Goal: Task Accomplishment & Management: Manage account settings

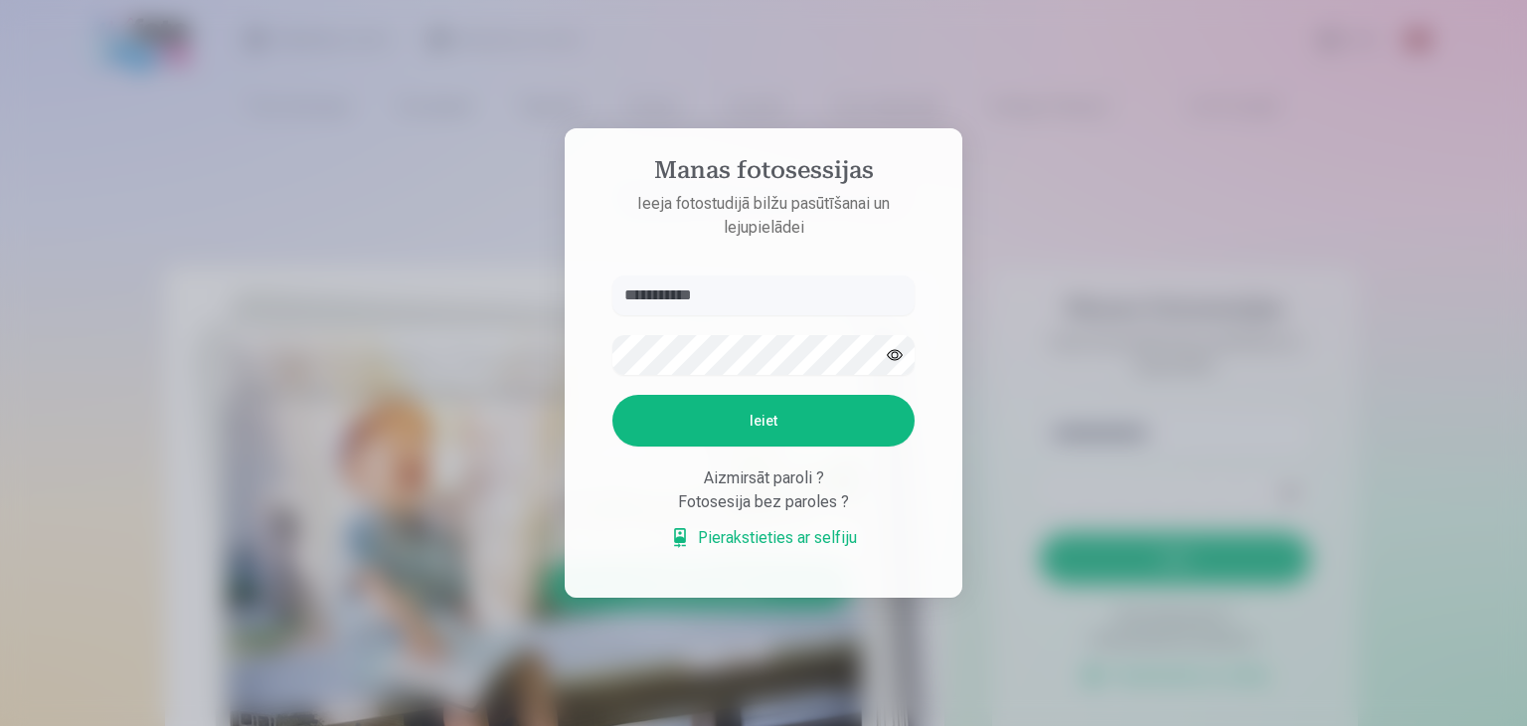
type input "**********"
click at [750, 406] on button "Ieiet" at bounding box center [763, 421] width 302 height 52
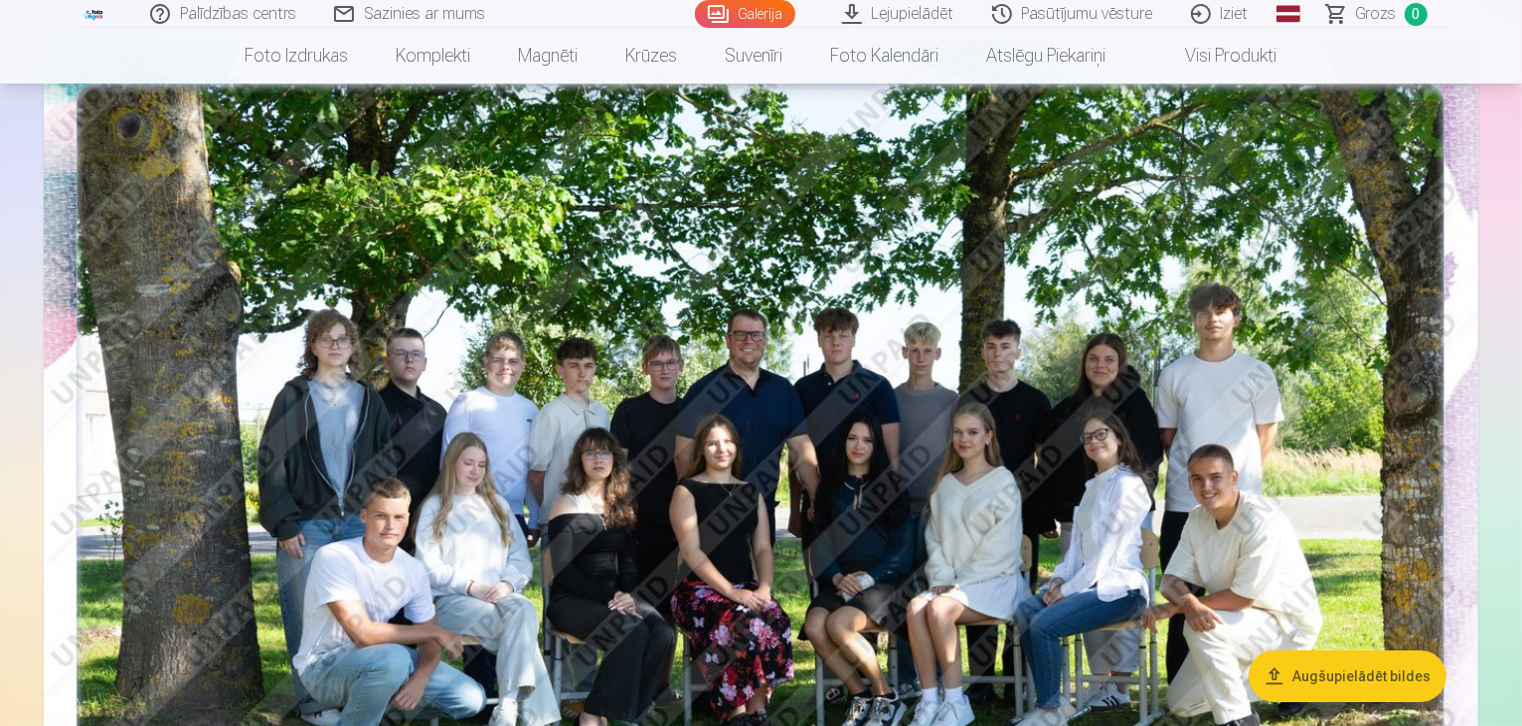
scroll to position [298, 0]
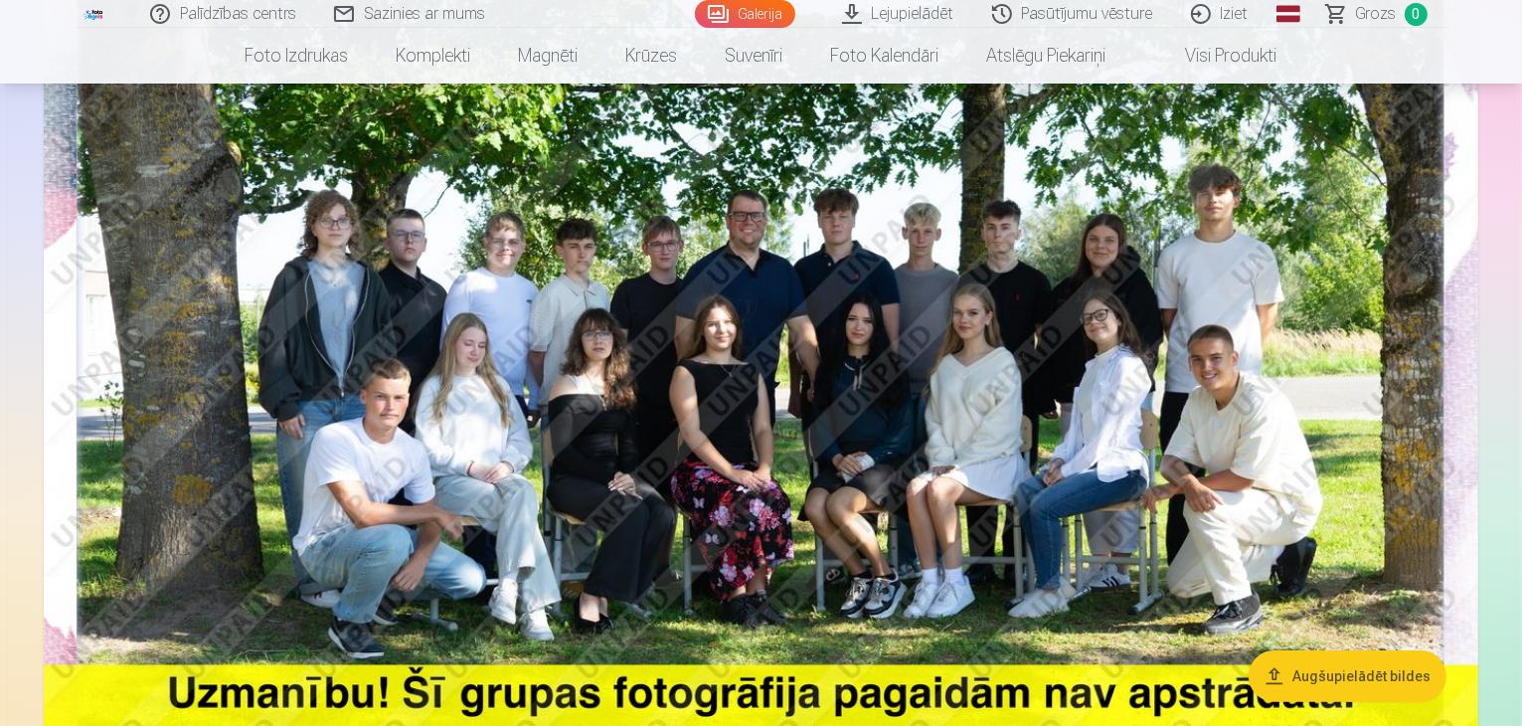
click at [903, 455] on img at bounding box center [761, 398] width 1434 height 957
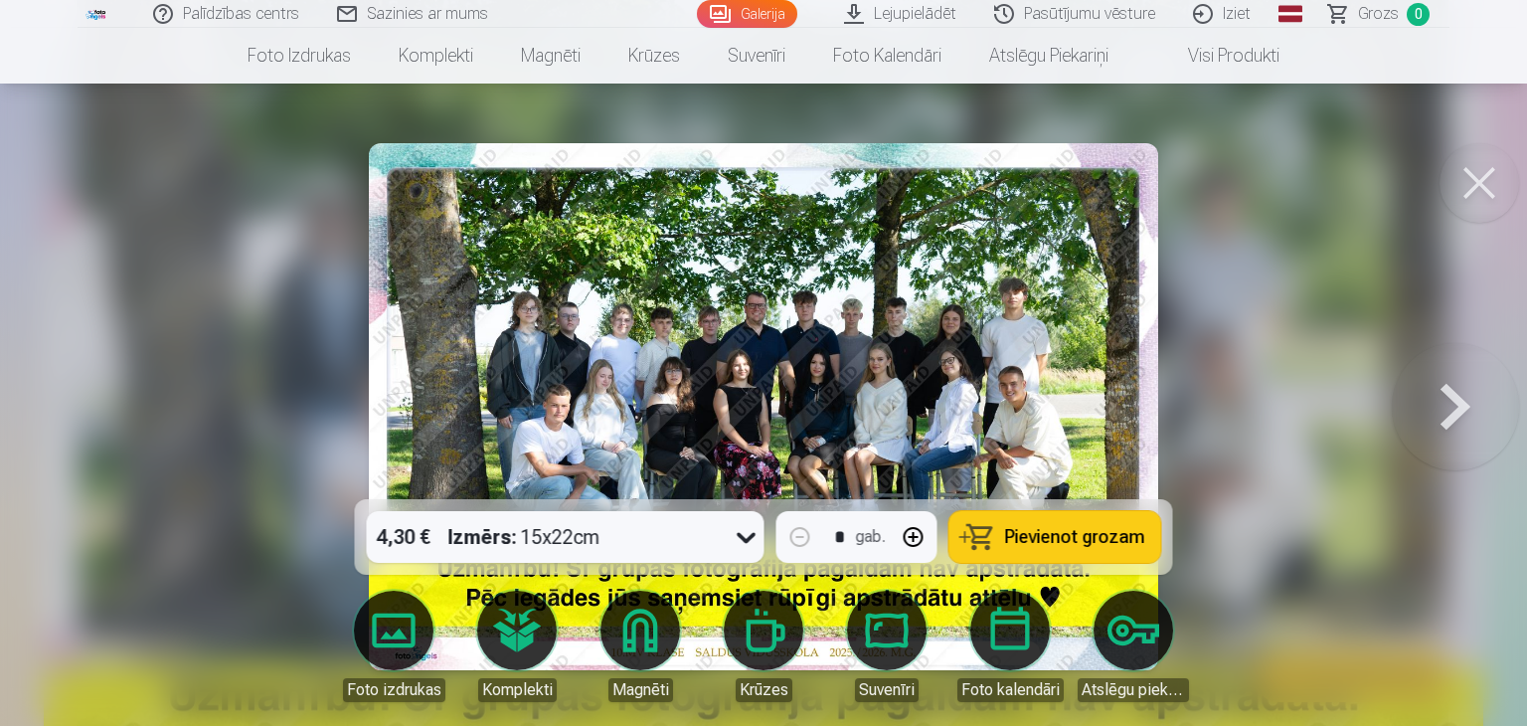
click at [976, 361] on img at bounding box center [763, 406] width 789 height 527
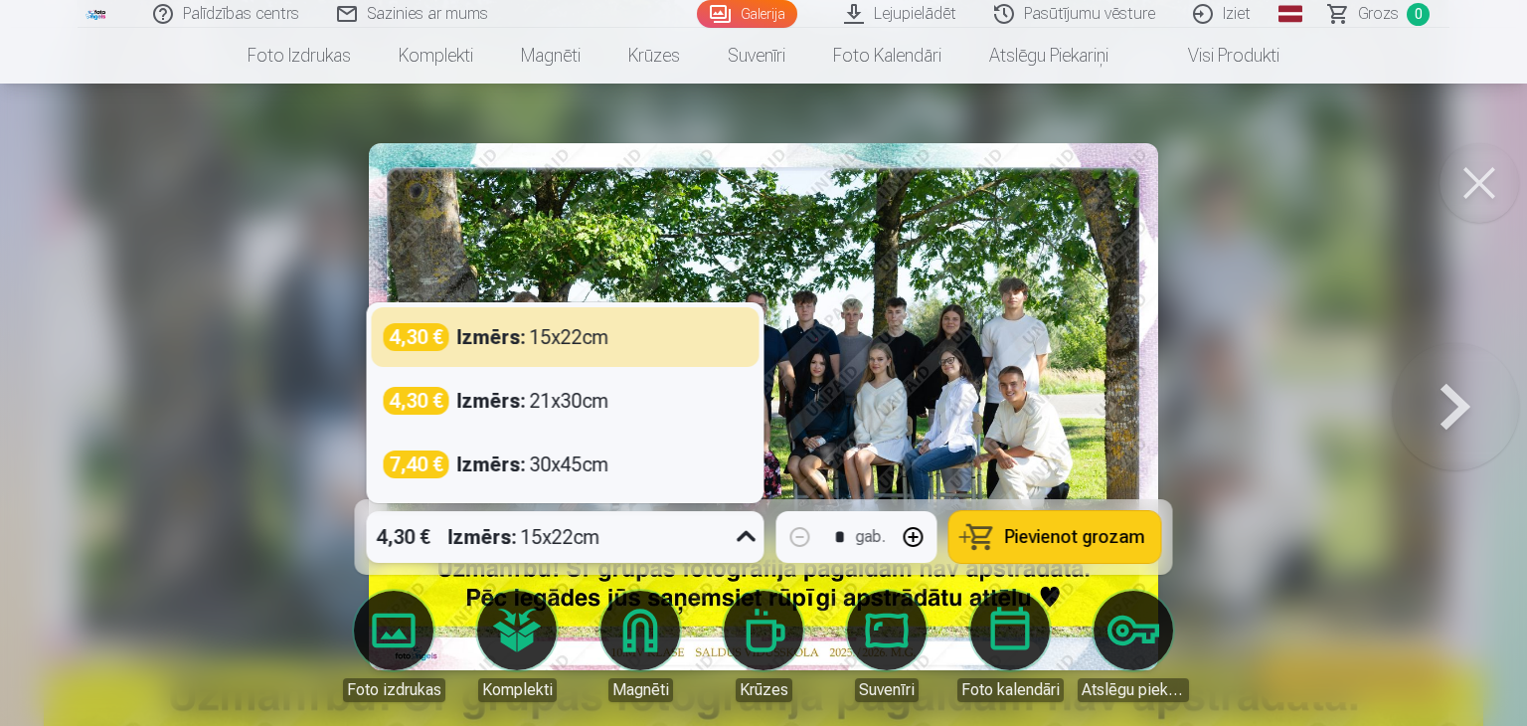
click at [741, 542] on icon at bounding box center [747, 537] width 32 height 32
click at [1268, 333] on div at bounding box center [763, 363] width 1527 height 726
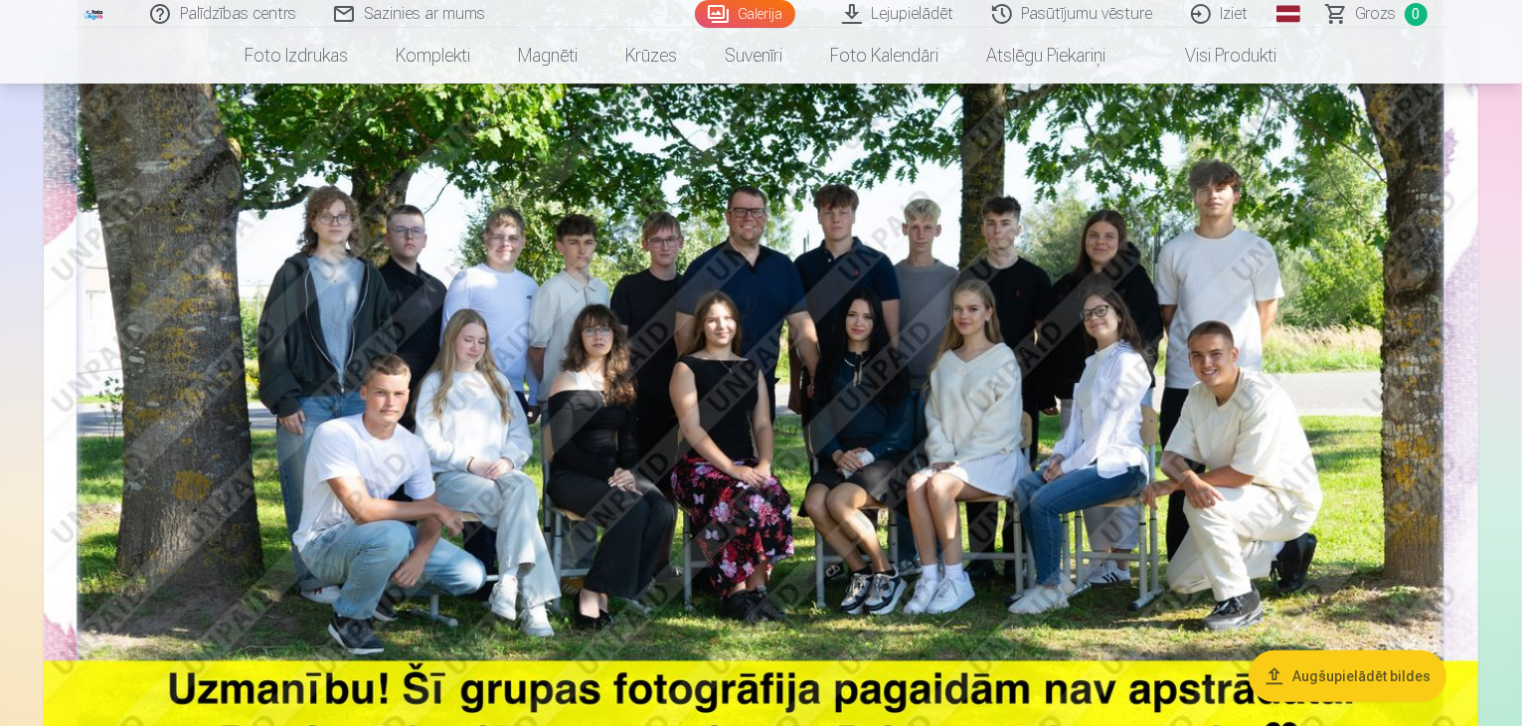
scroll to position [497, 0]
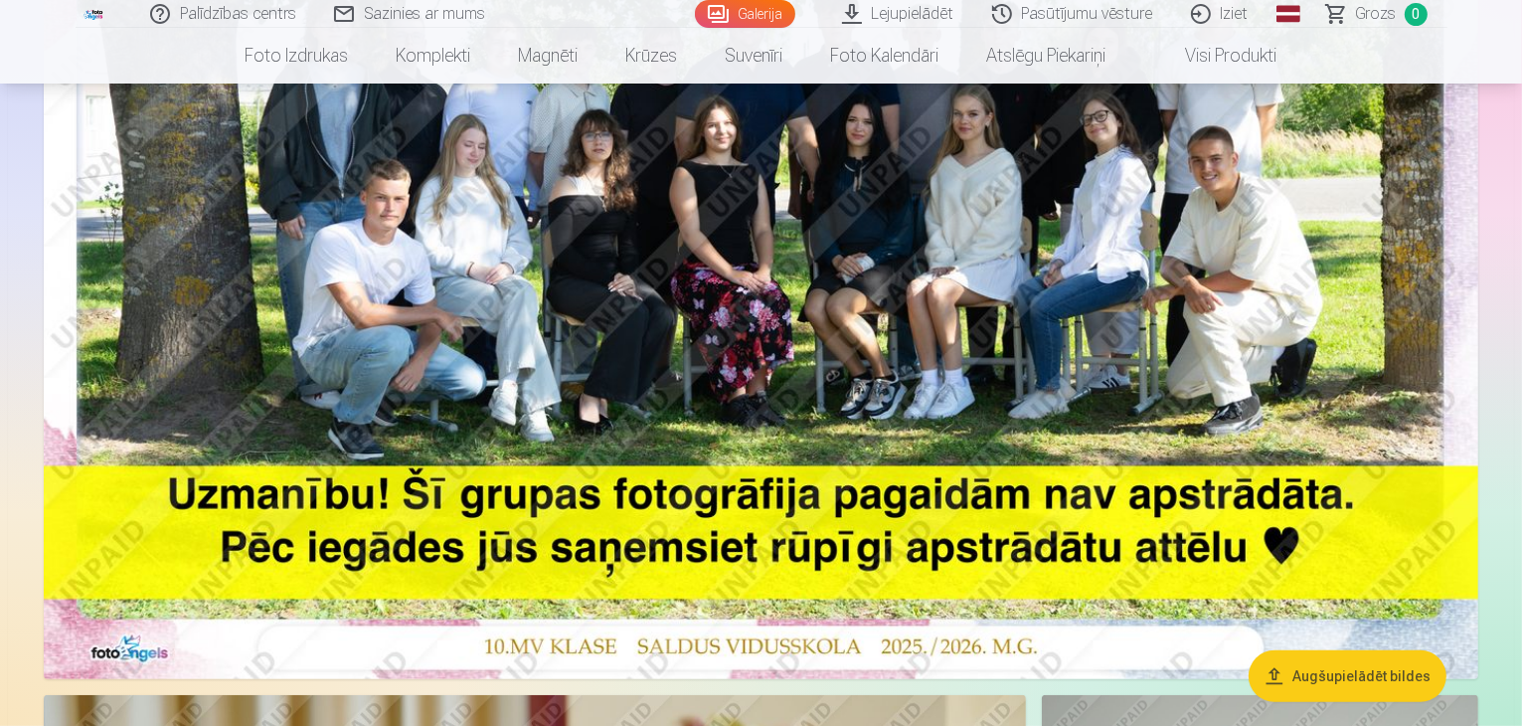
click at [727, 399] on img at bounding box center [761, 200] width 1434 height 957
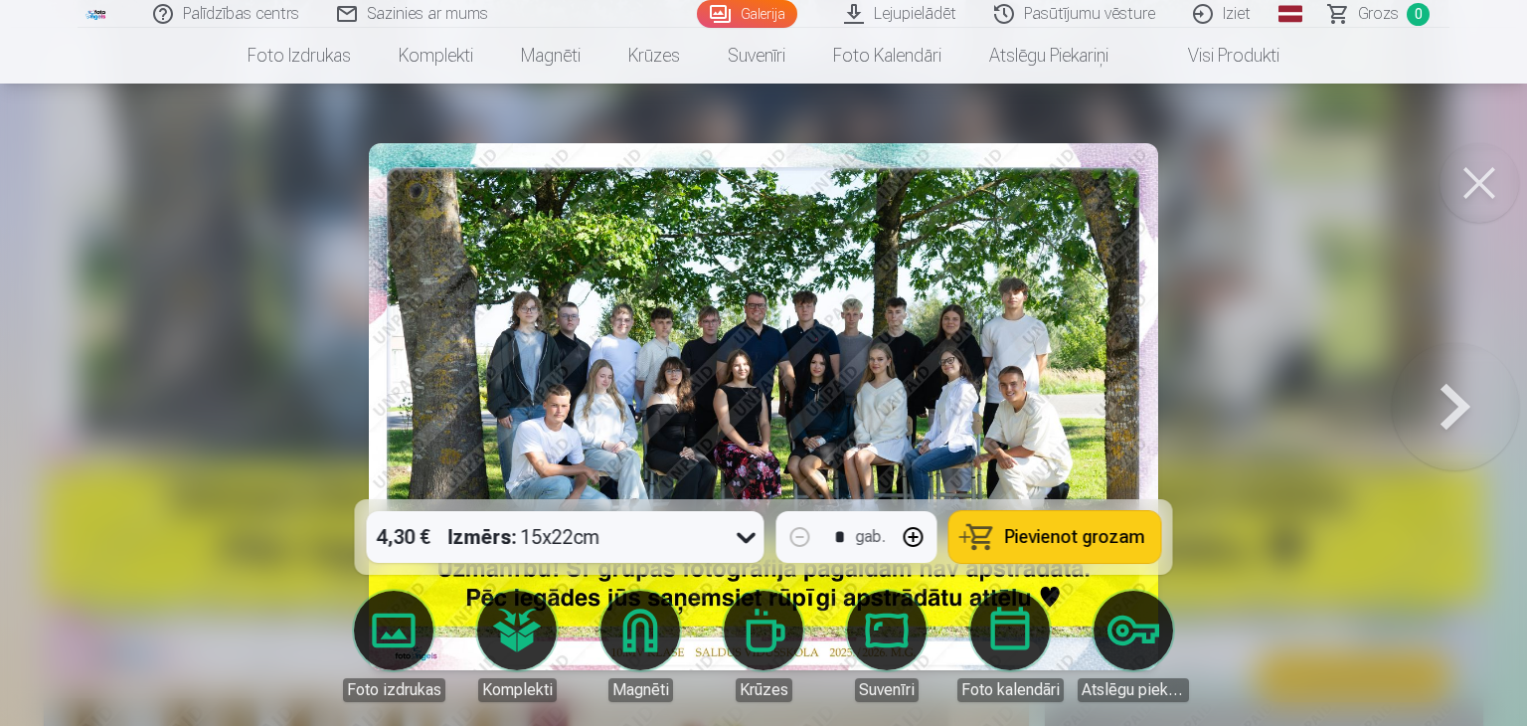
click at [1477, 183] on button at bounding box center [1479, 183] width 80 height 80
